Goal: Information Seeking & Learning: Compare options

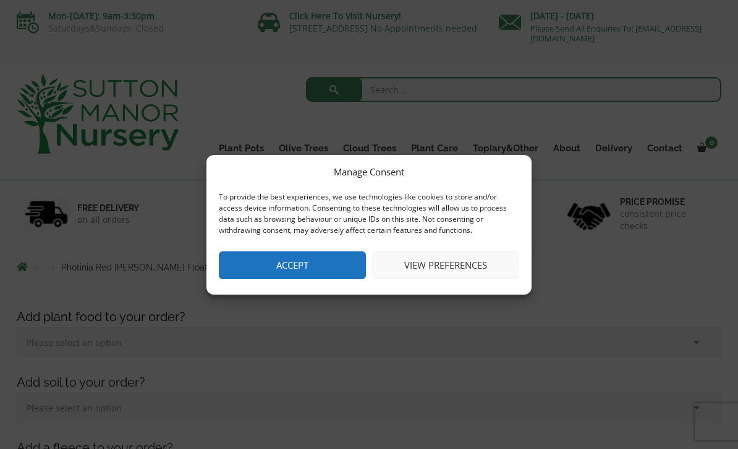
click at [349, 270] on button "Accept" at bounding box center [292, 265] width 147 height 28
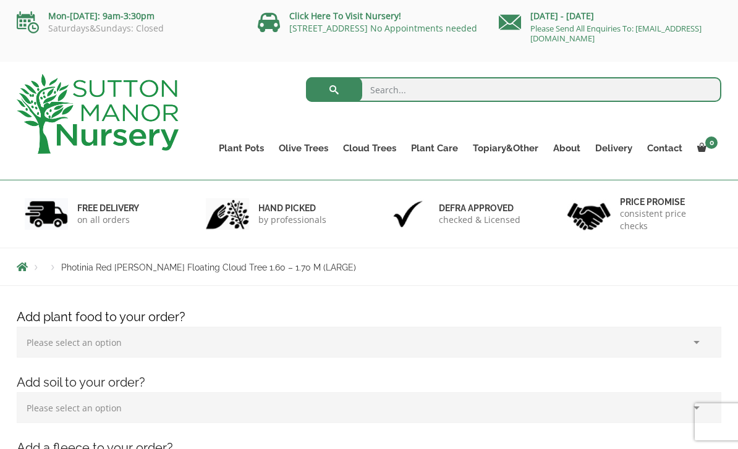
click at [0, 0] on link "Red Robins" at bounding box center [0, 0] width 0 height 0
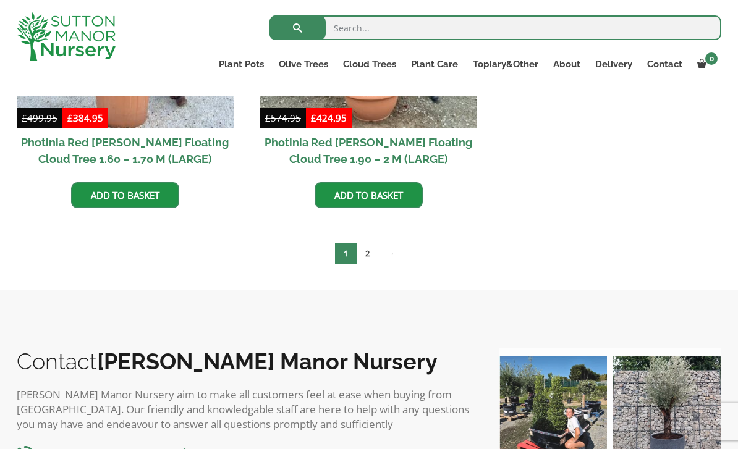
scroll to position [720, 0]
click at [369, 255] on link "2" at bounding box center [367, 254] width 22 height 20
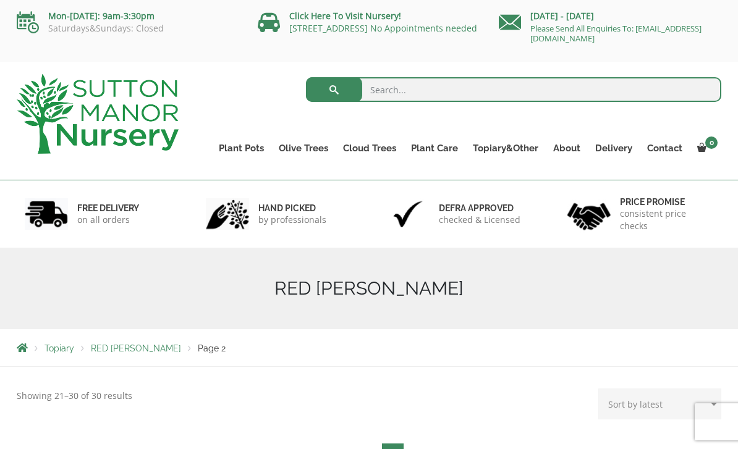
click at [376, 148] on link "Cloud Trees" at bounding box center [369, 148] width 68 height 17
click at [0, 0] on link "Ligustrum Pom Poms" at bounding box center [0, 0] width 0 height 0
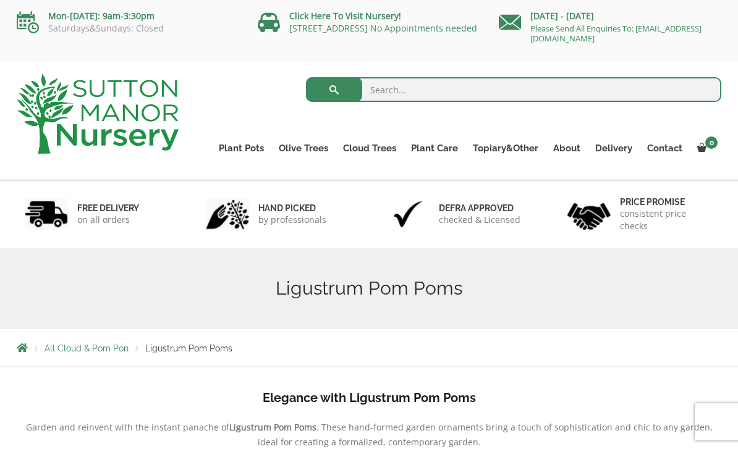
click at [0, 0] on link "Ilex Crenata Cloud Trees" at bounding box center [0, 0] width 0 height 0
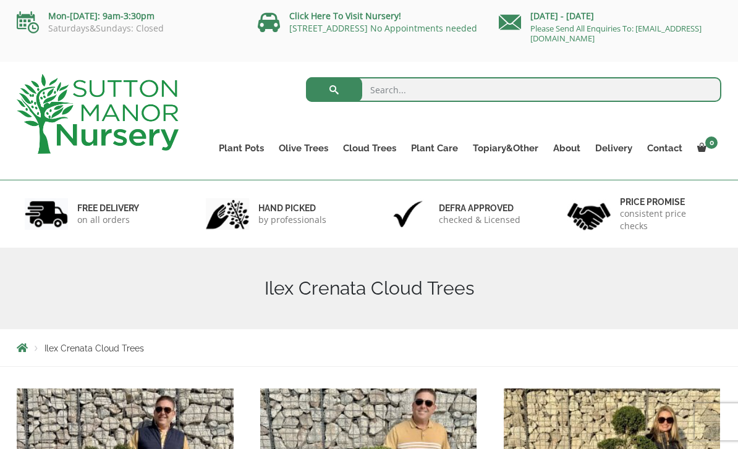
click at [0, 0] on link "Castlewellan" at bounding box center [0, 0] width 0 height 0
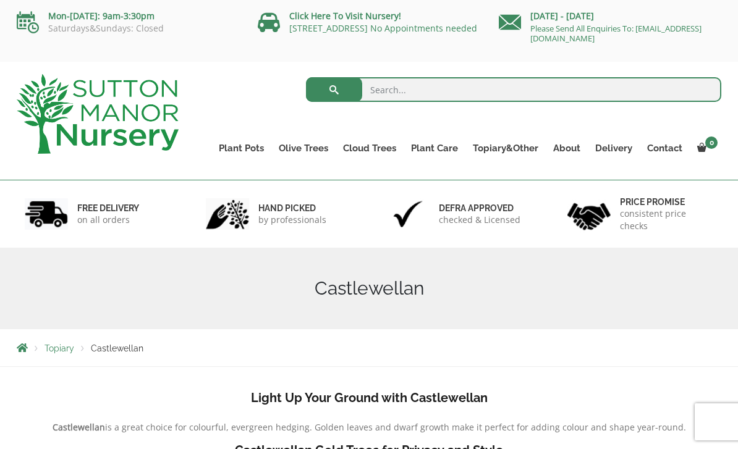
click at [0, 0] on link "Taxus Baccata (Yew)" at bounding box center [0, 0] width 0 height 0
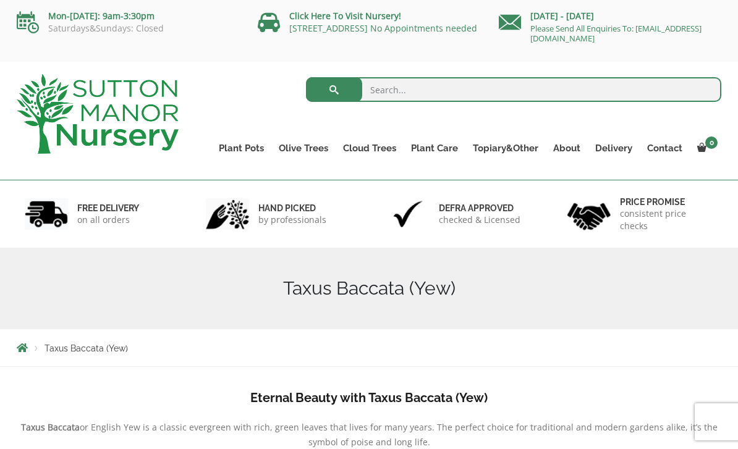
click at [0, 0] on link "Acers" at bounding box center [0, 0] width 0 height 0
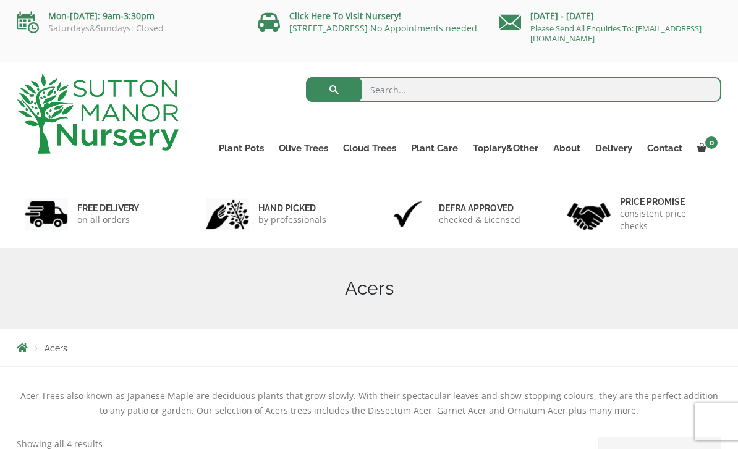
click at [0, 0] on link "Ligustrums" at bounding box center [0, 0] width 0 height 0
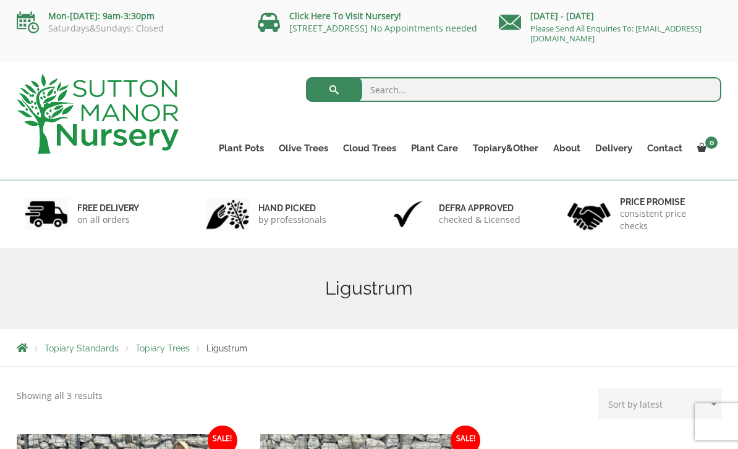
click at [0, 0] on link "Laurus Nobilis Bay Trees" at bounding box center [0, 0] width 0 height 0
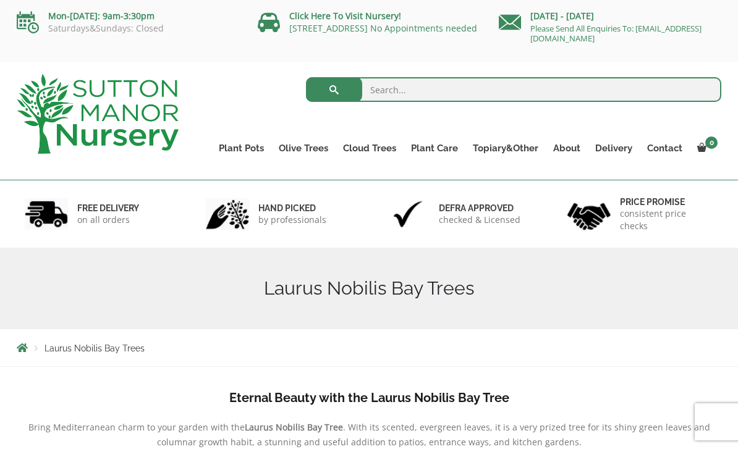
click at [0, 0] on link "Ilex Crenata" at bounding box center [0, 0] width 0 height 0
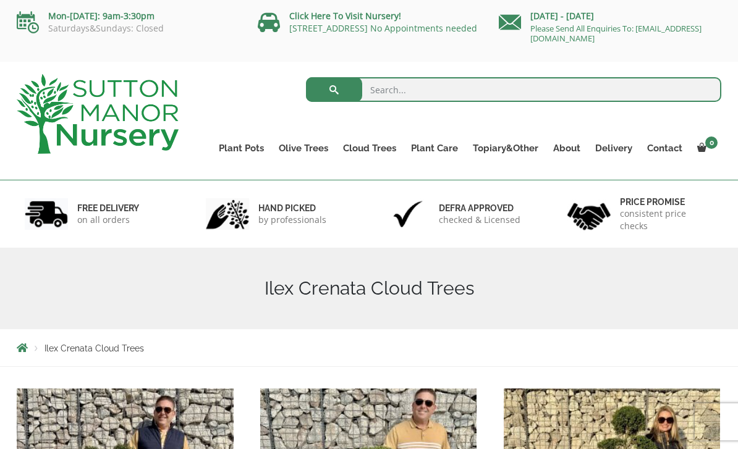
click at [313, 146] on link "Olive Trees" at bounding box center [303, 148] width 64 height 17
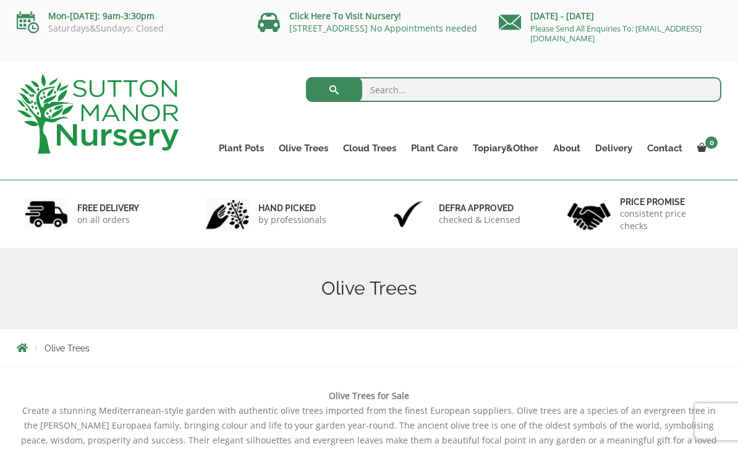
click at [0, 0] on link "Vietnamese Terracotta" at bounding box center [0, 0] width 0 height 0
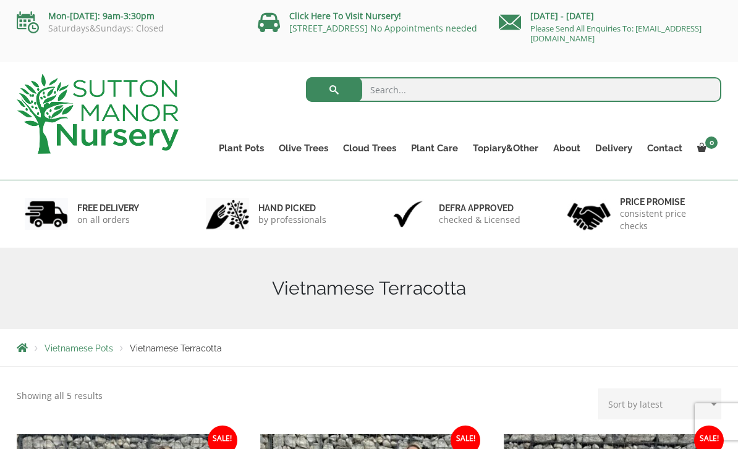
click at [0, 0] on link "The Iron Stone Pots" at bounding box center [0, 0] width 0 height 0
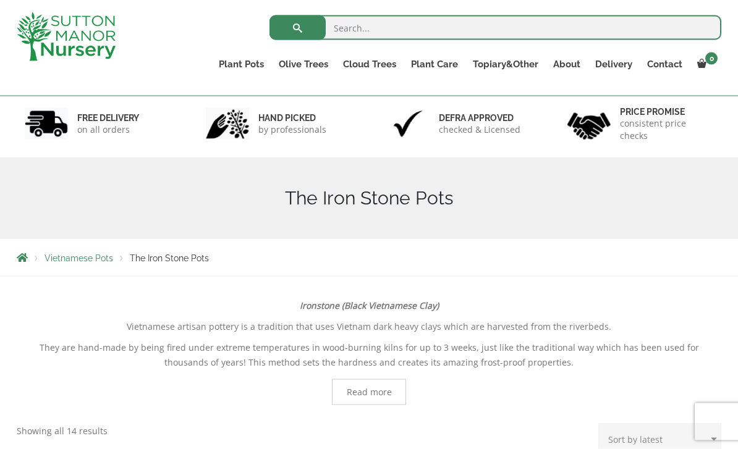
scroll to position [54, 0]
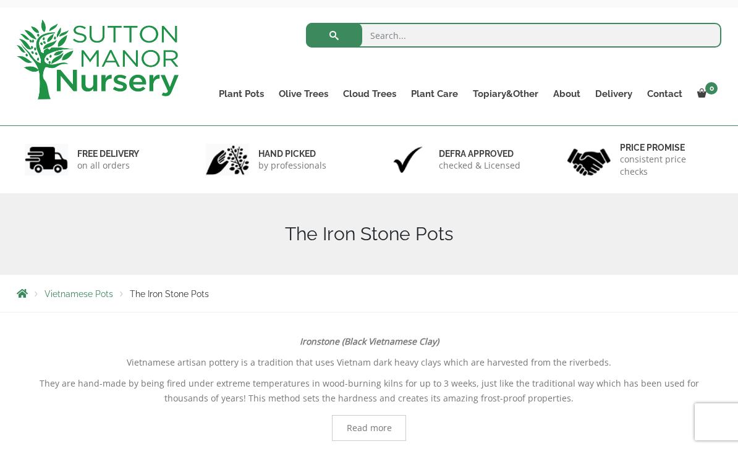
click at [0, 0] on link "100% Italian Terracotta" at bounding box center [0, 0] width 0 height 0
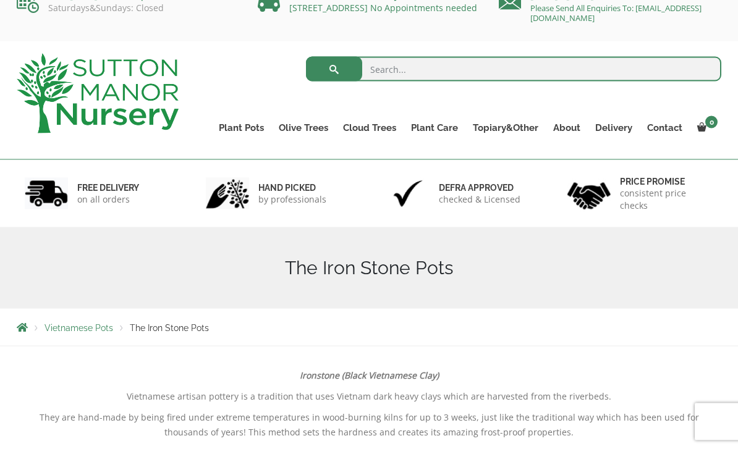
scroll to position [0, 0]
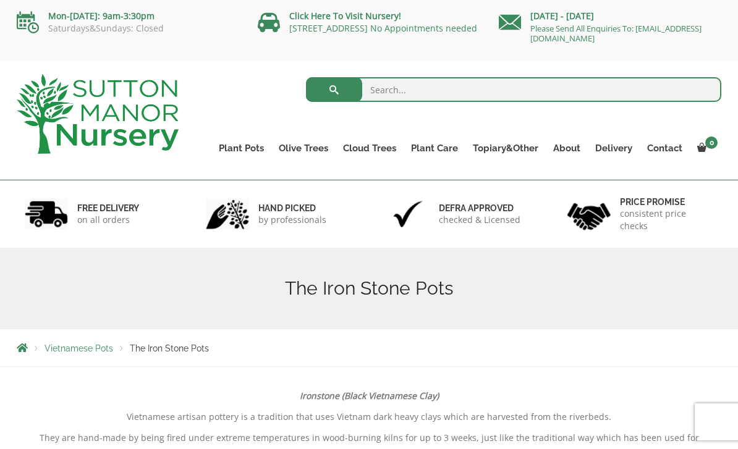
click at [249, 149] on link "Plant Pots" at bounding box center [241, 148] width 60 height 17
click at [0, 0] on link "100% Italian Terracotta" at bounding box center [0, 0] width 0 height 0
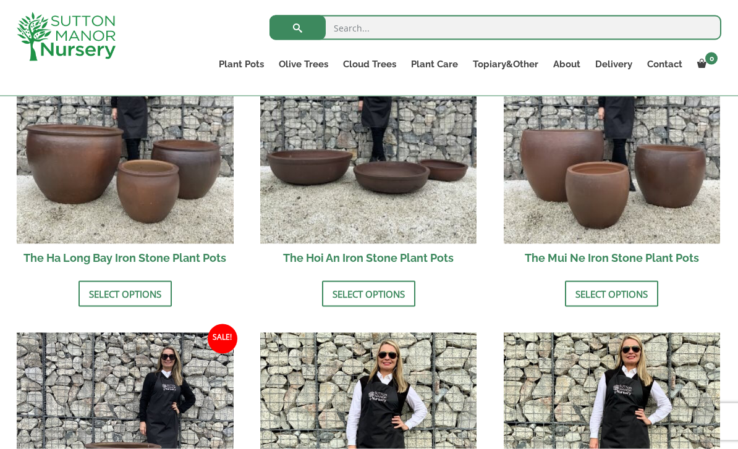
scroll to position [511, 0]
click at [204, 216] on img at bounding box center [125, 135] width 217 height 217
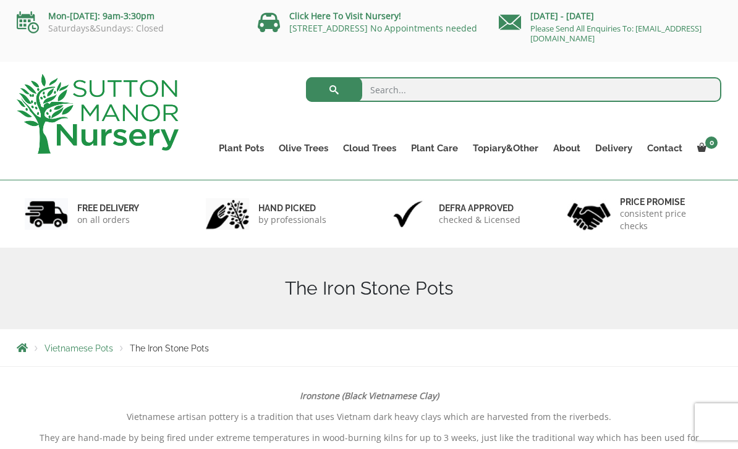
click at [0, 0] on link "Fibre Clay Pots" at bounding box center [0, 0] width 0 height 0
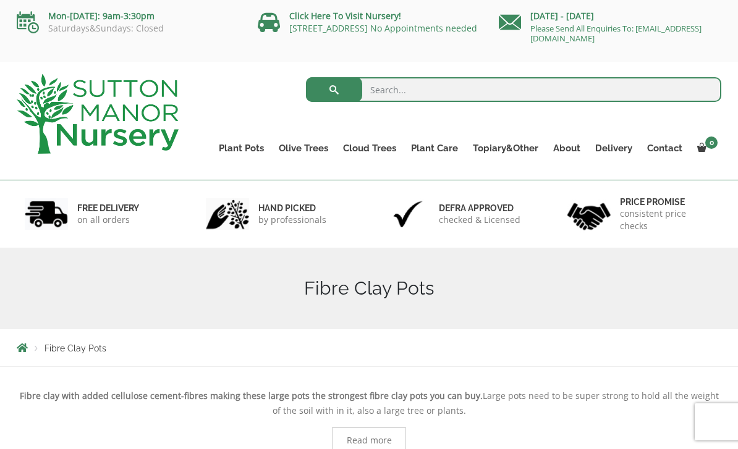
click at [0, 0] on link "The Atlantis Pots" at bounding box center [0, 0] width 0 height 0
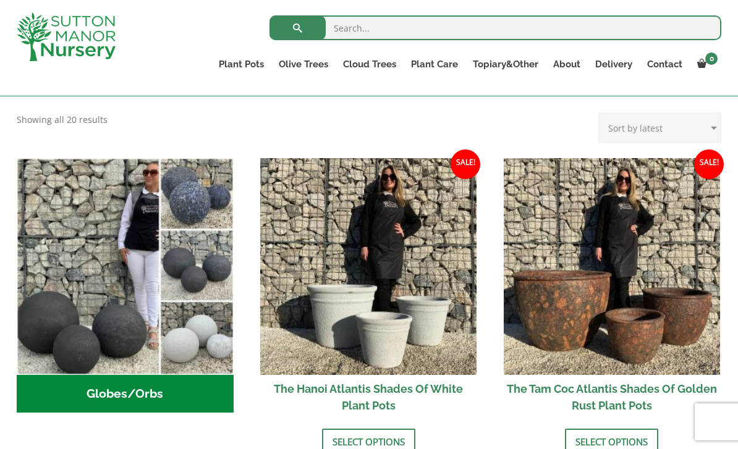
scroll to position [340, 0]
